Goal: Task Accomplishment & Management: Use online tool/utility

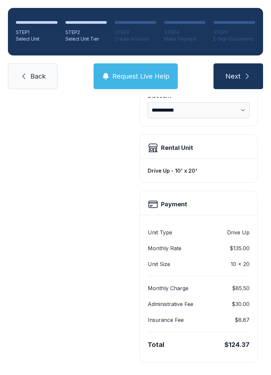
scroll to position [143, 0]
click at [250, 76] on icon "submit" at bounding box center [247, 76] width 8 height 8
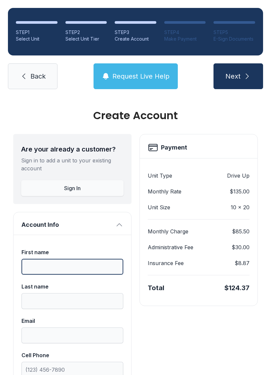
click at [60, 264] on input "First name" at bounding box center [72, 267] width 102 height 16
click at [38, 72] on span "Back" at bounding box center [37, 76] width 15 height 9
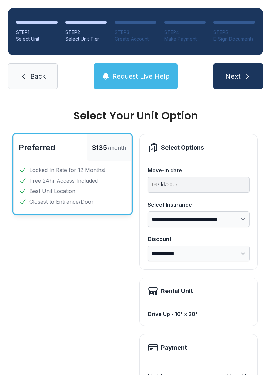
click at [49, 75] on link "Back" at bounding box center [33, 76] width 50 height 26
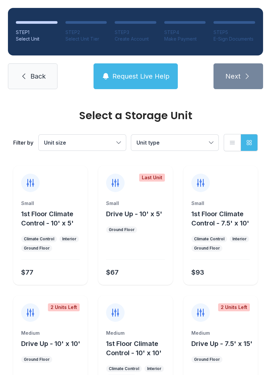
scroll to position [0, 0]
click at [36, 79] on span "Back" at bounding box center [37, 76] width 15 height 9
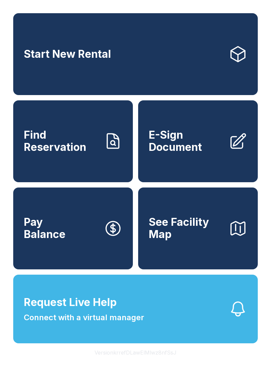
click at [235, 148] on icon at bounding box center [238, 141] width 15 height 15
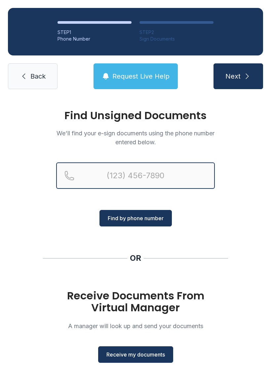
click at [189, 173] on input "Reservation phone number" at bounding box center [135, 176] width 159 height 26
type input "[PHONE_NUMBER]"
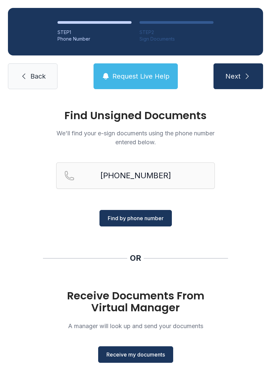
click at [158, 218] on span "Find by phone number" at bounding box center [136, 218] width 56 height 8
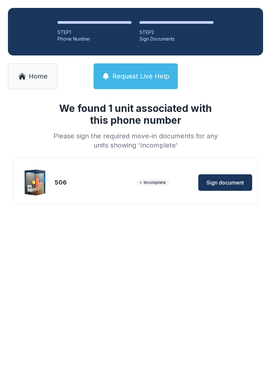
click at [228, 180] on span "Sign document" at bounding box center [225, 183] width 37 height 8
click at [35, 74] on span "Home" at bounding box center [38, 76] width 19 height 9
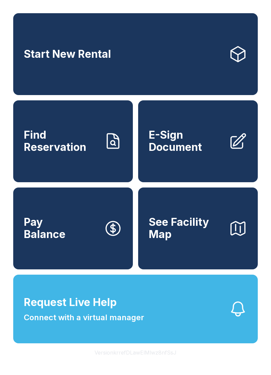
click at [198, 148] on span "E-Sign Document" at bounding box center [186, 141] width 75 height 24
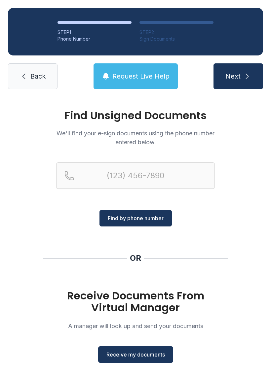
click at [130, 355] on span "Receive my documents" at bounding box center [135, 355] width 58 height 8
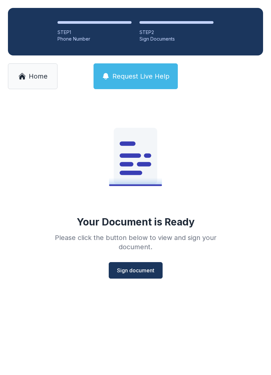
click at [139, 275] on button "Sign document" at bounding box center [136, 270] width 54 height 17
